Goal: Transaction & Acquisition: Subscribe to service/newsletter

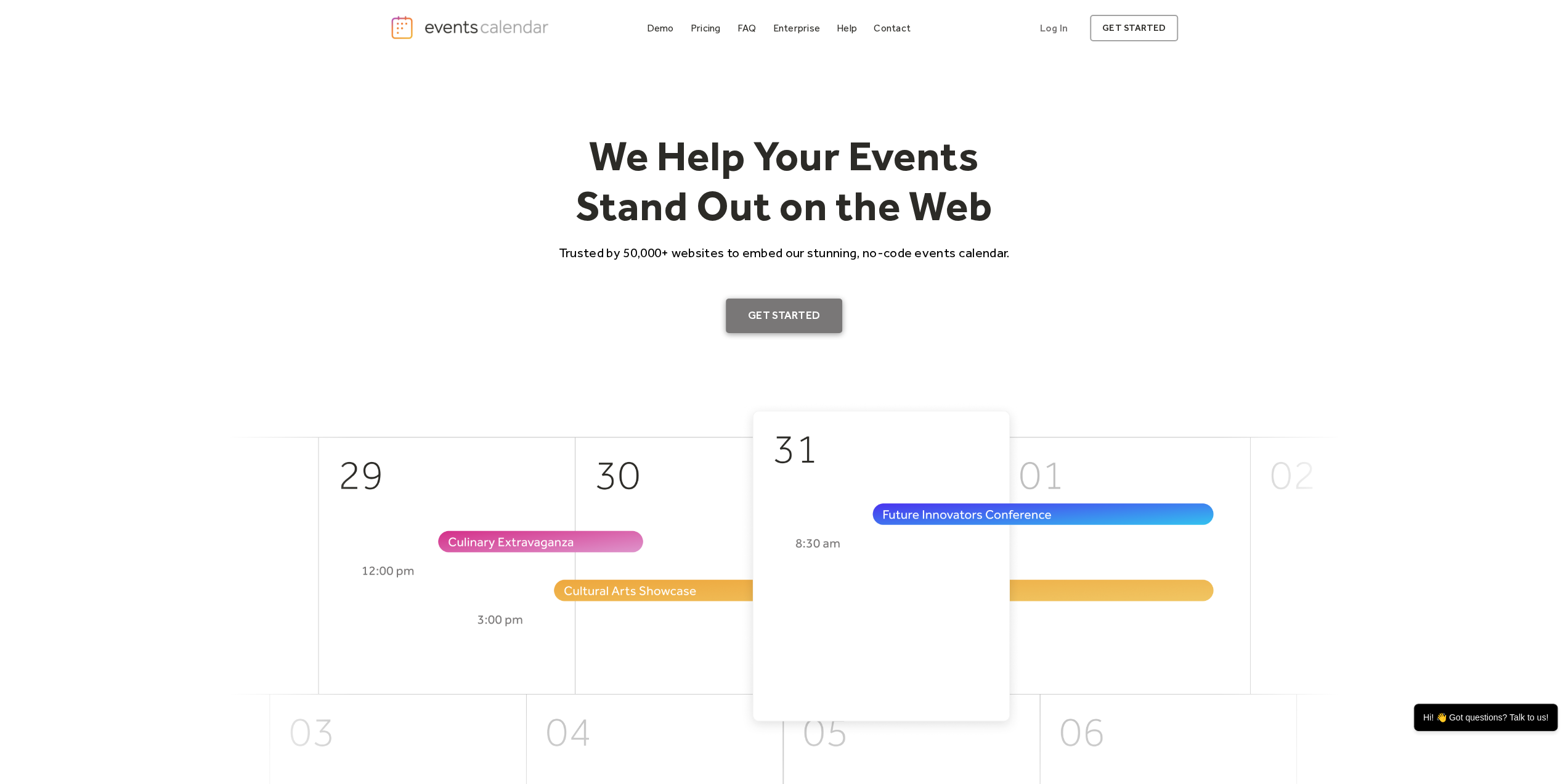
click at [759, 322] on link "Get Started" at bounding box center [784, 316] width 117 height 35
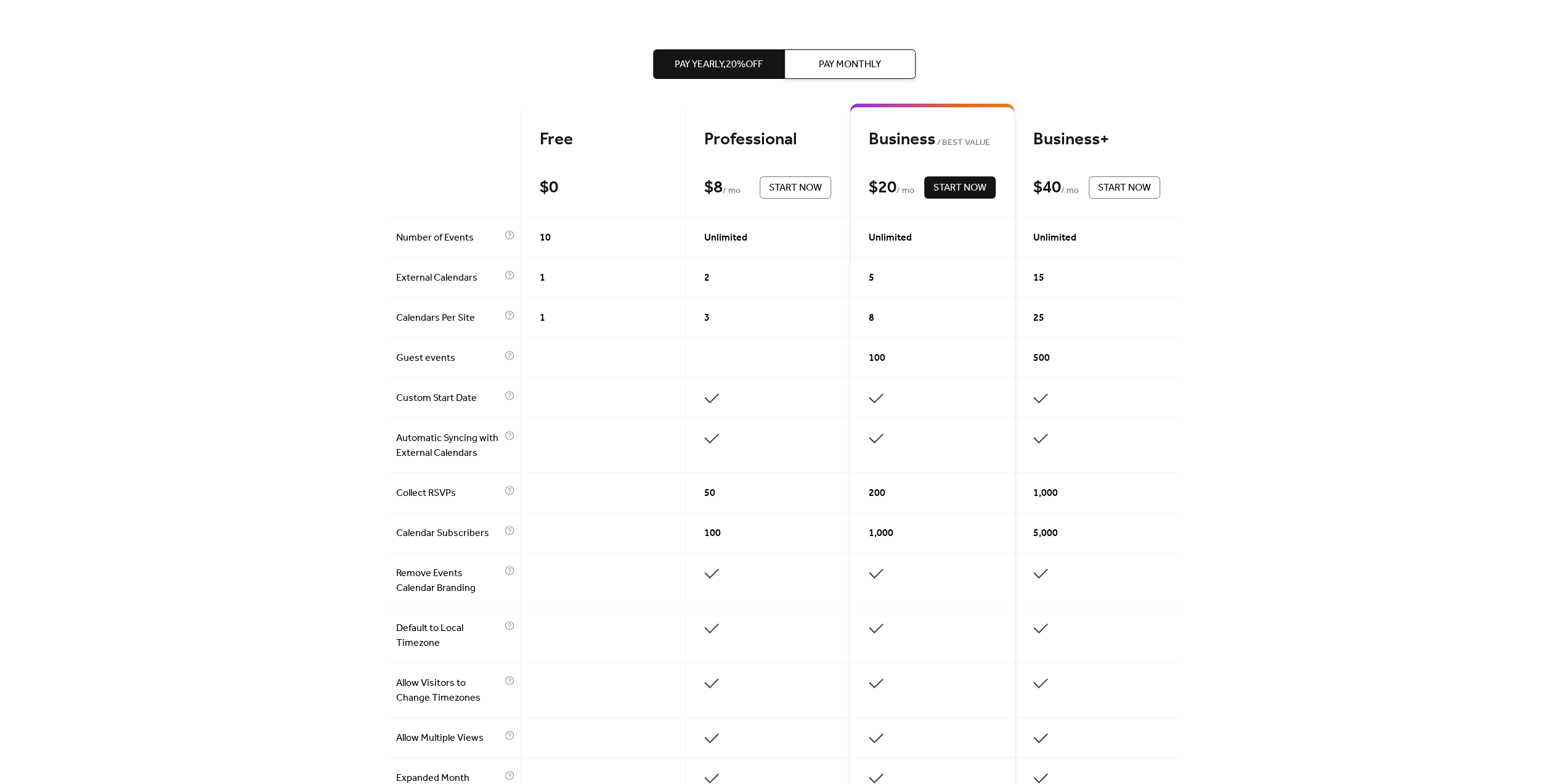
scroll to position [123, 0]
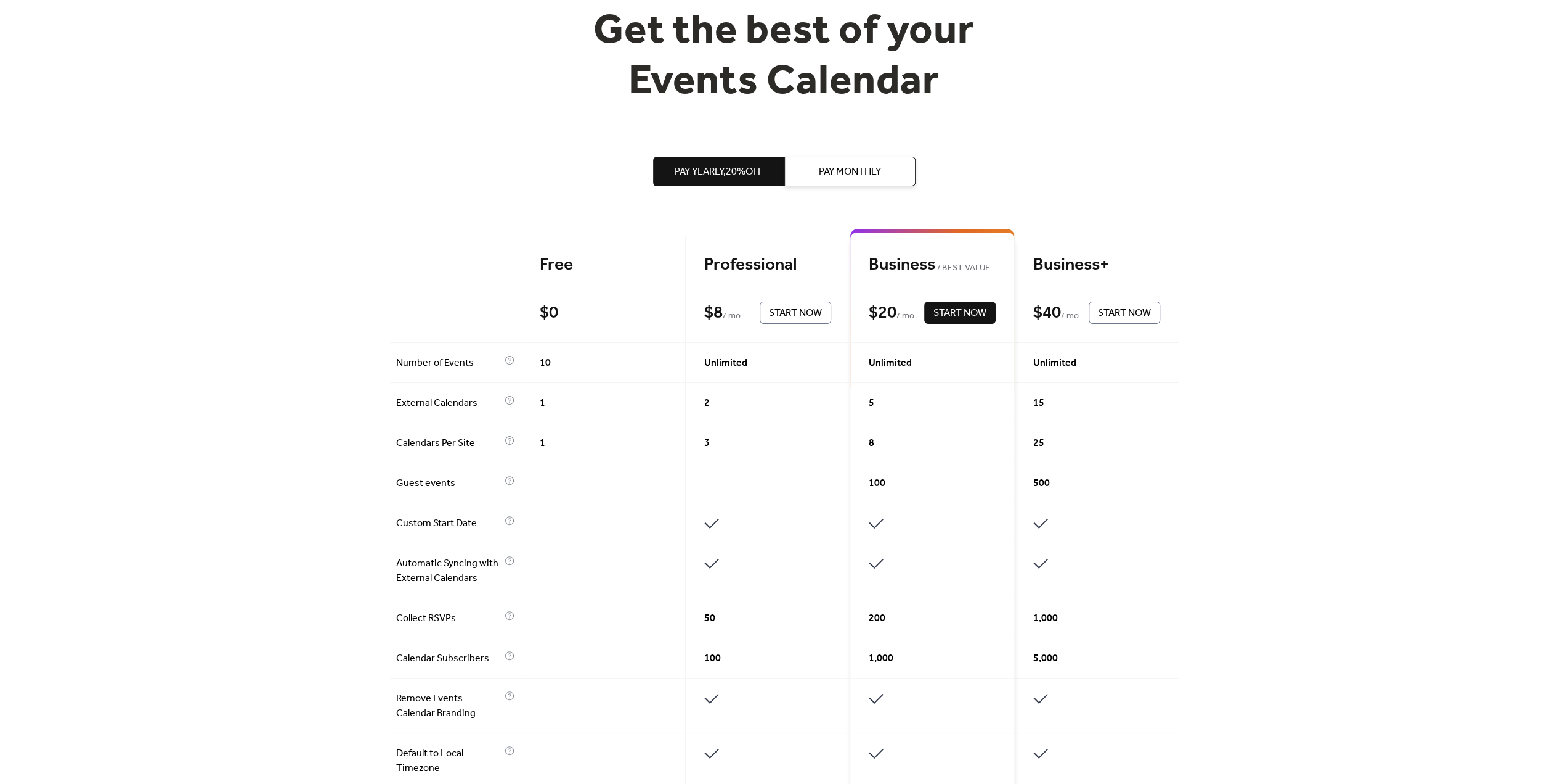
click at [880, 179] on span "Pay Monthly" at bounding box center [850, 172] width 62 height 15
click at [730, 174] on span "Pay Yearly, 20% off" at bounding box center [719, 172] width 88 height 15
click at [851, 164] on span "Pay Monthly" at bounding box center [850, 172] width 62 height 15
click at [768, 170] on button "Pay Yearly, 20% off" at bounding box center [719, 171] width 132 height 29
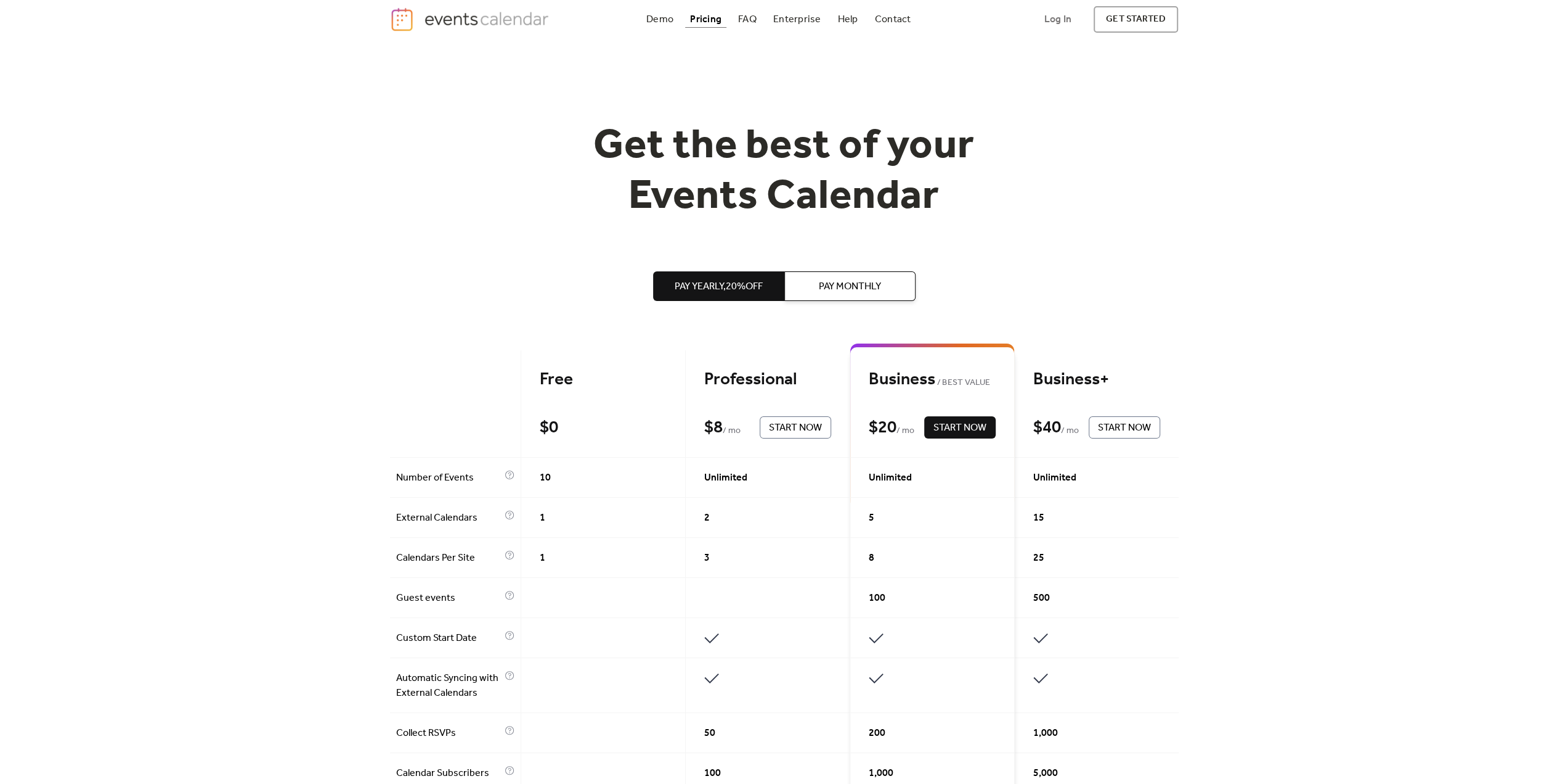
scroll to position [0, 0]
